Goal: Task Accomplishment & Management: Manage account settings

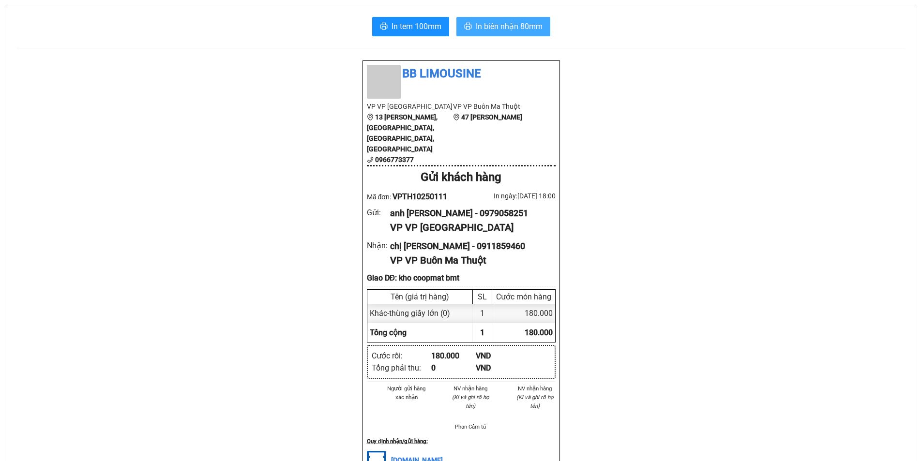
click at [535, 19] on button "In biên nhận 80mm" at bounding box center [503, 26] width 94 height 19
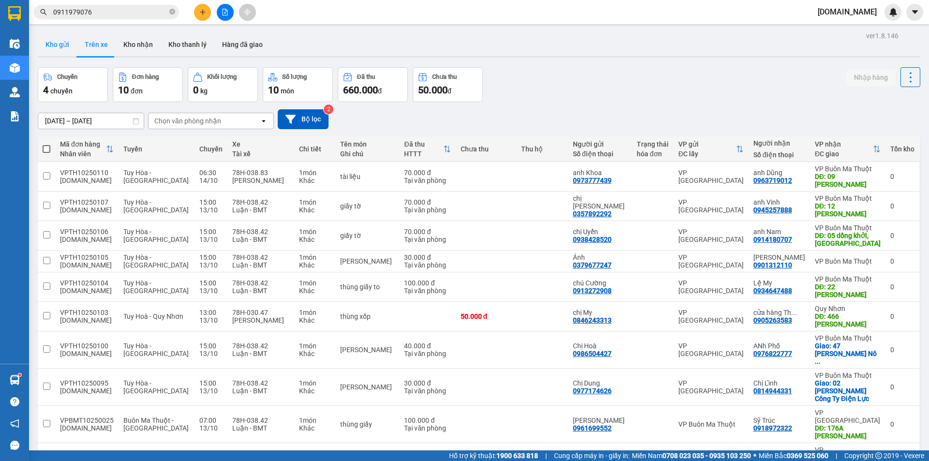
click at [68, 42] on button "Kho gửi" at bounding box center [57, 44] width 39 height 23
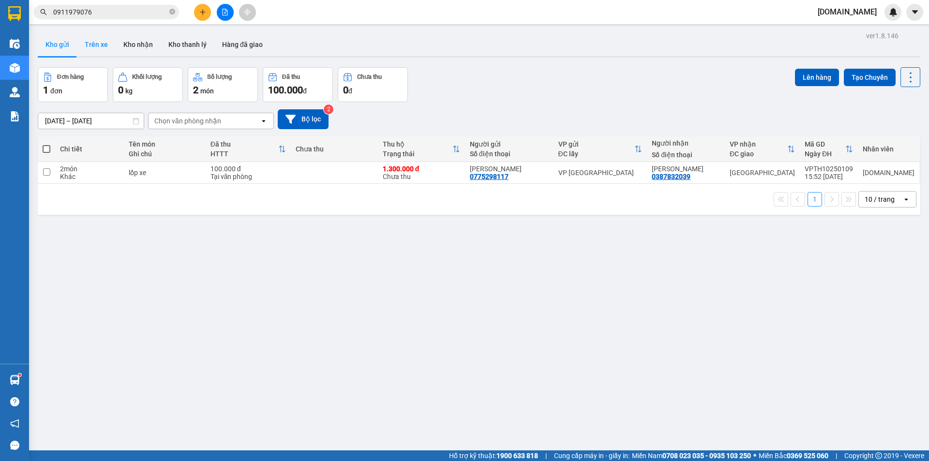
click at [93, 46] on button "Trên xe" at bounding box center [96, 44] width 39 height 23
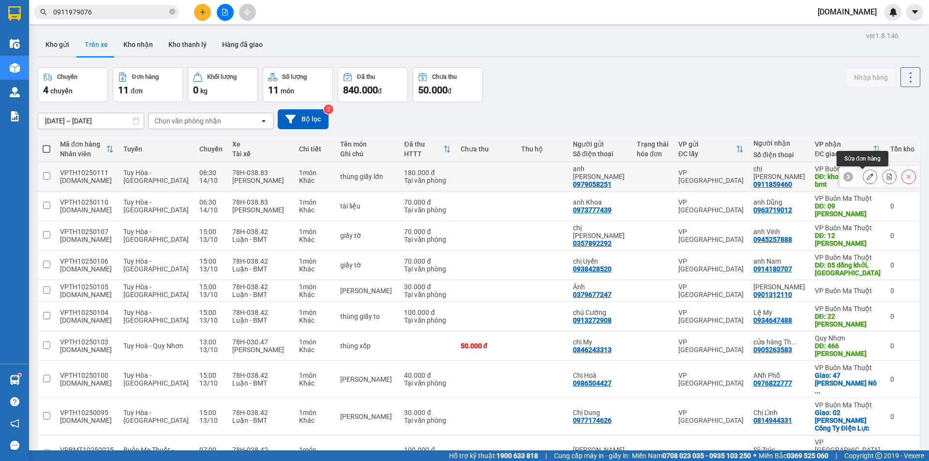
click at [867, 179] on icon at bounding box center [870, 176] width 7 height 7
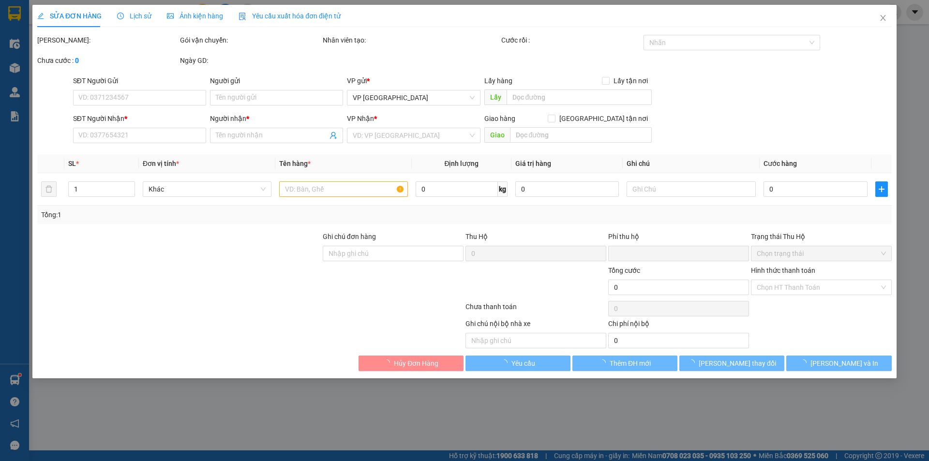
type input "0979058251"
type input "anh [PERSON_NAME]"
type input "0911859460"
type input "chị [PERSON_NAME]"
type input "kho coopmat bmt"
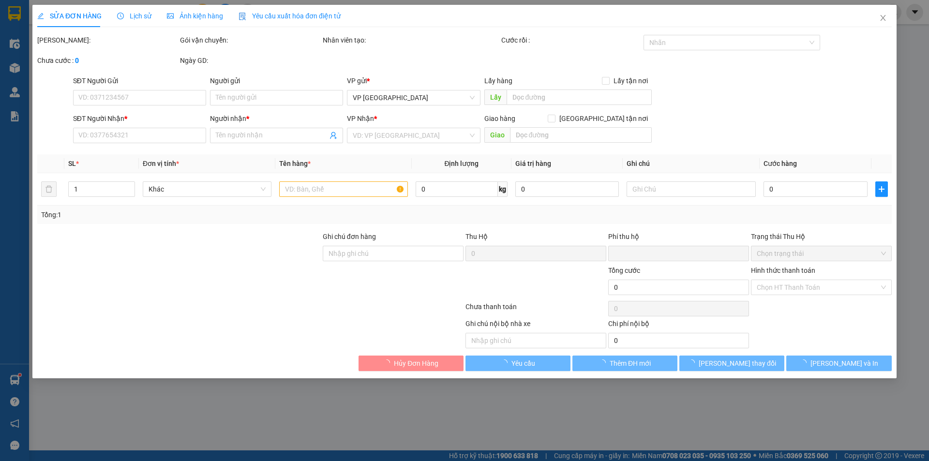
type input "0"
type input "180.000"
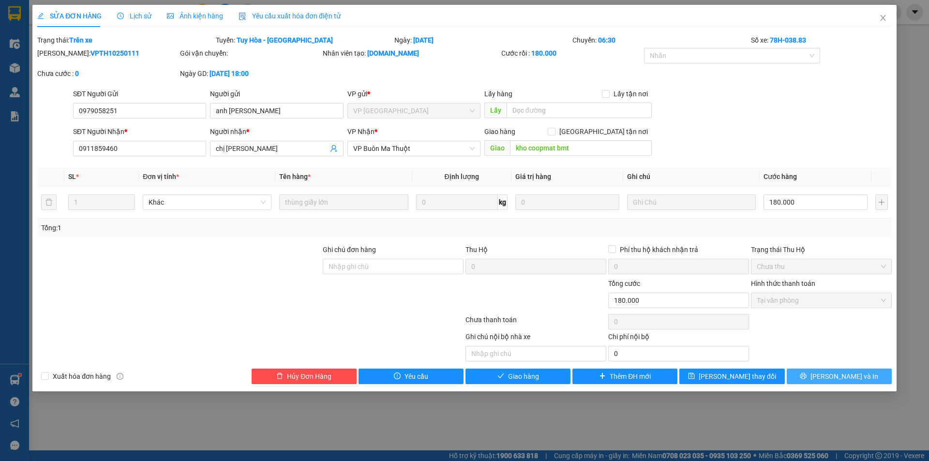
click at [807, 374] on icon "printer" at bounding box center [803, 376] width 7 height 7
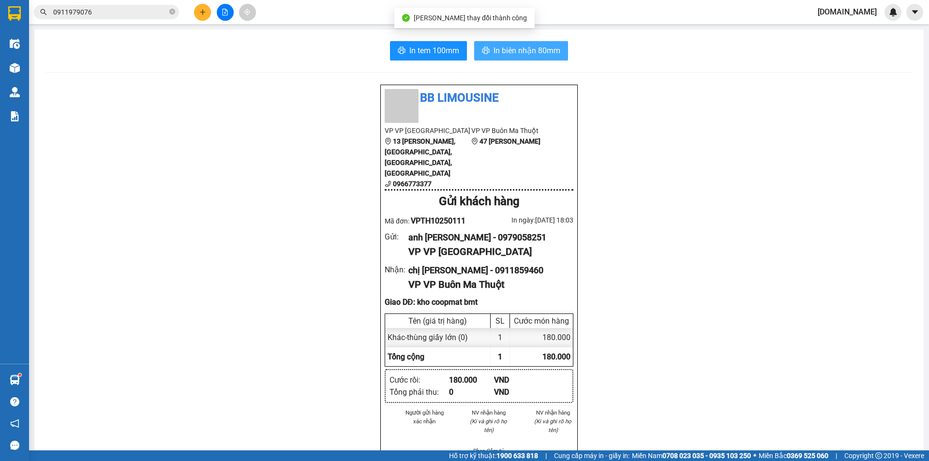
click at [508, 49] on span "In biên nhận 80mm" at bounding box center [527, 51] width 67 height 12
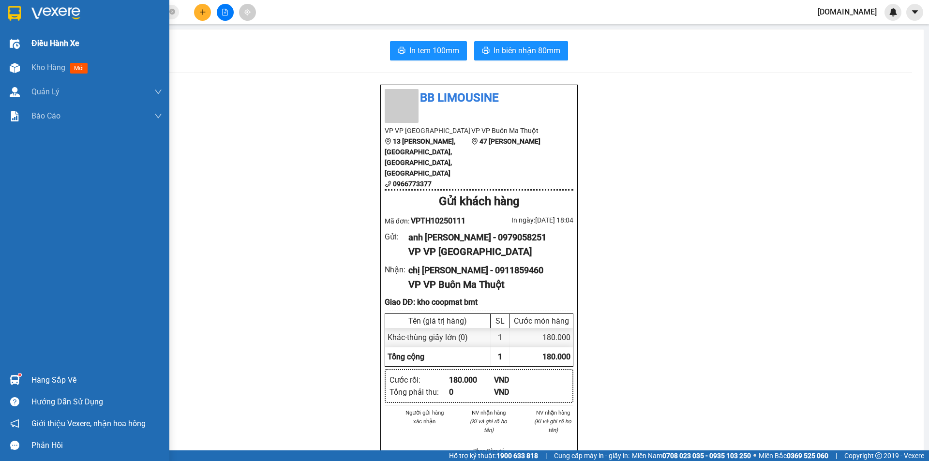
click at [44, 41] on span "Điều hành xe" at bounding box center [55, 43] width 48 height 12
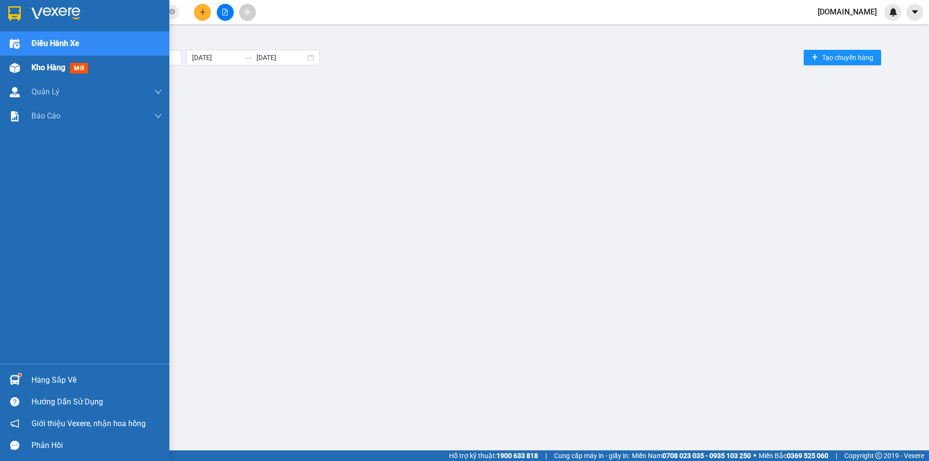
click at [44, 69] on span "Kho hàng" at bounding box center [48, 67] width 34 height 9
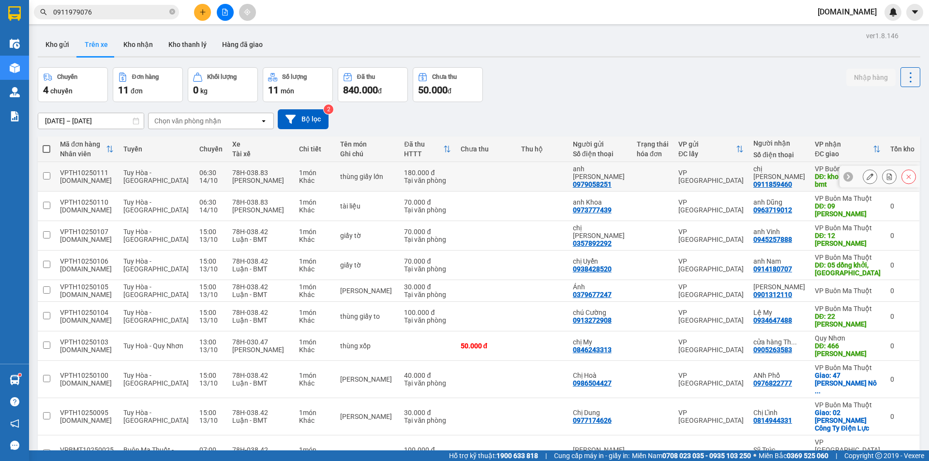
click at [867, 177] on icon at bounding box center [870, 176] width 7 height 7
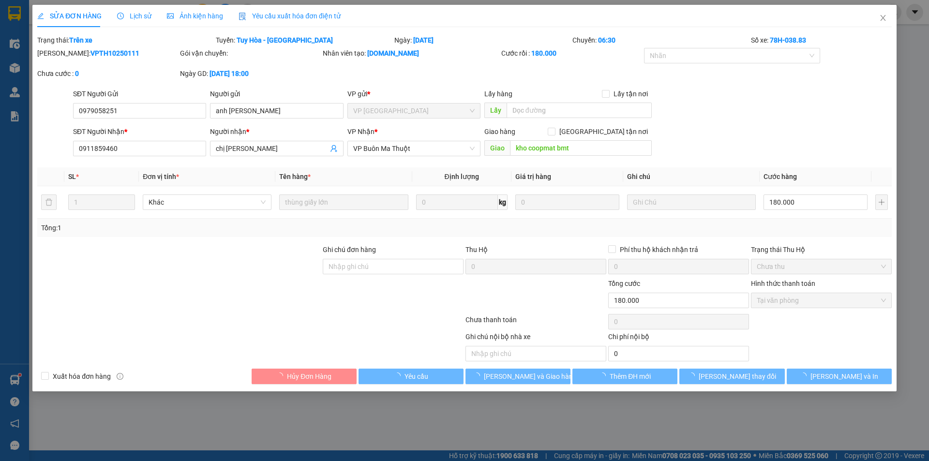
type input "0979058251"
type input "anh [PERSON_NAME]"
type input "0911859460"
type input "chị [PERSON_NAME]"
type input "kho coopmat bmt"
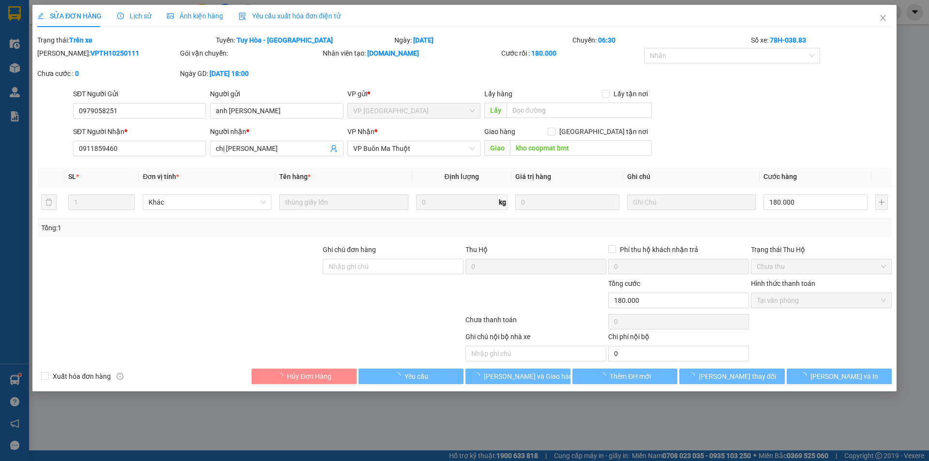
type input "0"
type input "180.000"
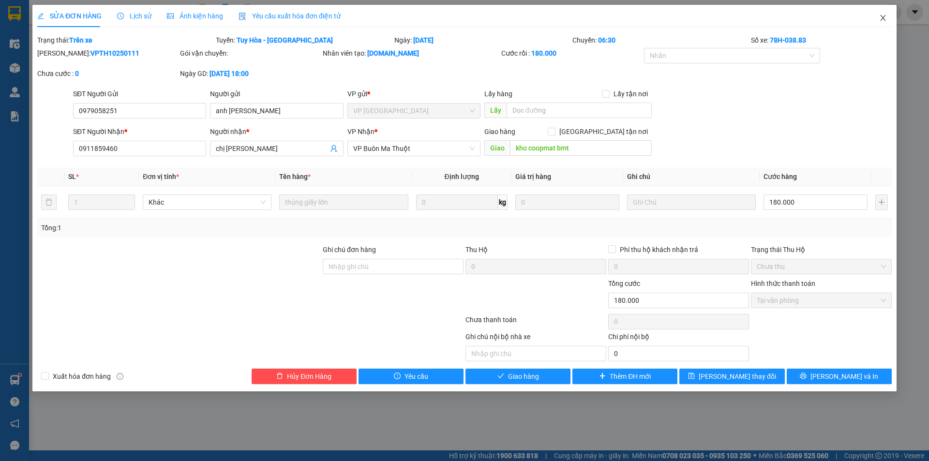
click at [882, 17] on icon "close" at bounding box center [882, 18] width 5 height 6
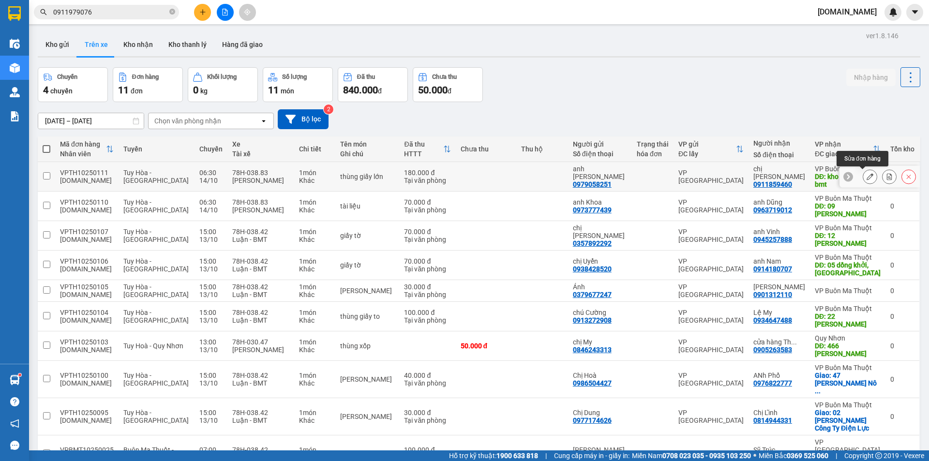
click at [867, 177] on icon at bounding box center [870, 176] width 7 height 7
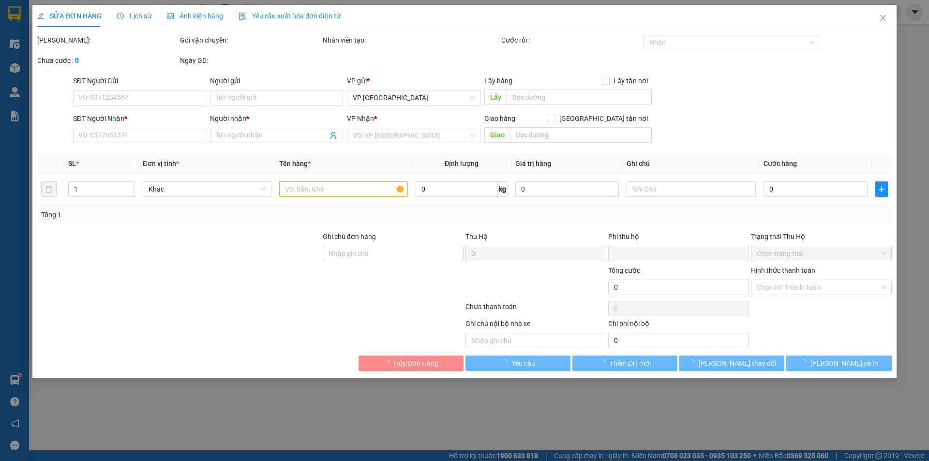
type input "0979058251"
type input "anh [PERSON_NAME]"
type input "0911859460"
type input "chị [PERSON_NAME]"
type input "kho coopmat bmt"
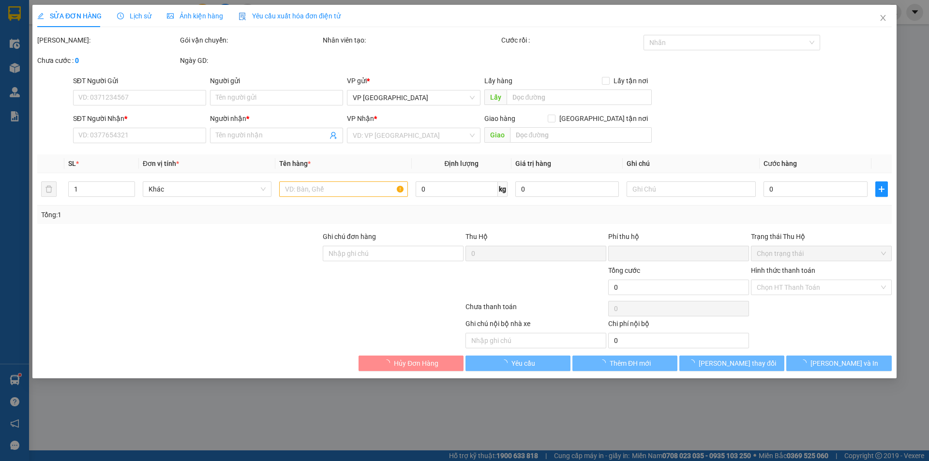
type input "0"
type input "180.000"
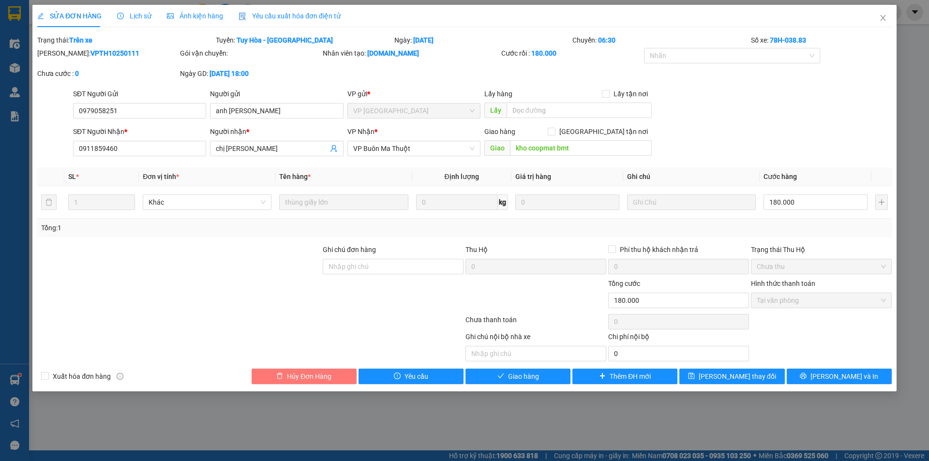
click at [344, 377] on button "Hủy Đơn Hàng" at bounding box center [304, 376] width 105 height 15
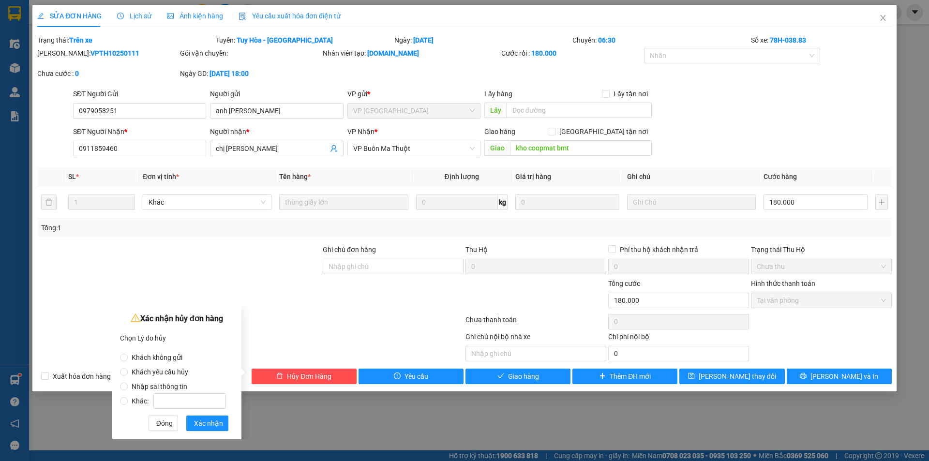
click at [179, 387] on span "Nhập sai thông tin" at bounding box center [159, 387] width 63 height 8
click at [128, 387] on input "Nhập sai thông tin" at bounding box center [124, 387] width 8 height 8
radio input "true"
click at [216, 425] on span "Xác nhận" at bounding box center [208, 423] width 29 height 11
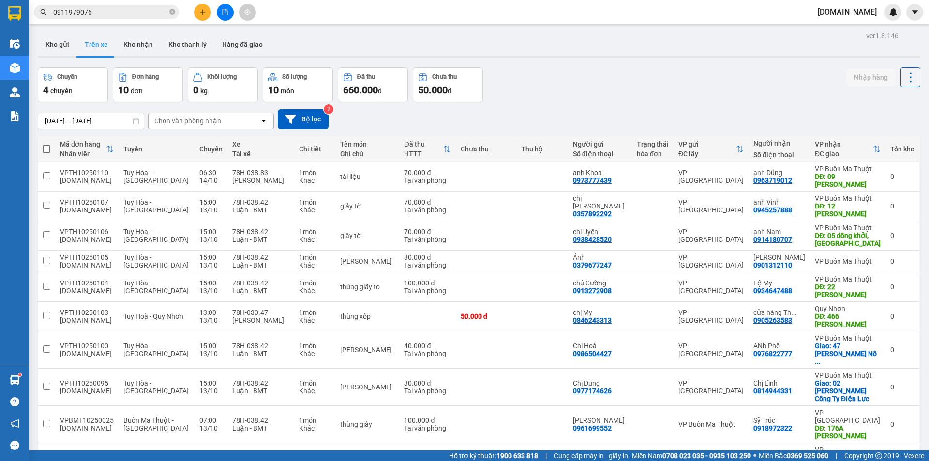
click at [503, 101] on div "Chuyến 4 chuyến Đơn hàng 10 đơn Khối lượng 0 kg Số lượng 10 món Đã thu 660.000 …" at bounding box center [479, 84] width 883 height 35
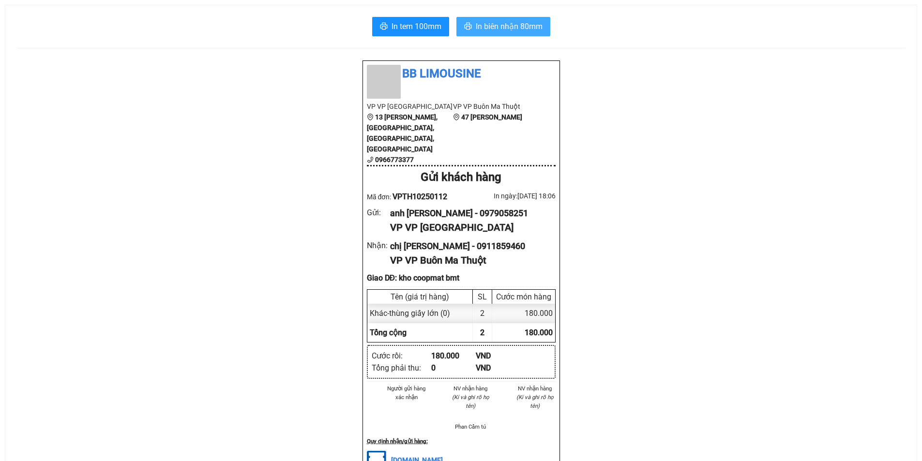
click at [492, 27] on span "In biên nhận 80mm" at bounding box center [509, 26] width 67 height 12
